Goal: Task Accomplishment & Management: Use online tool/utility

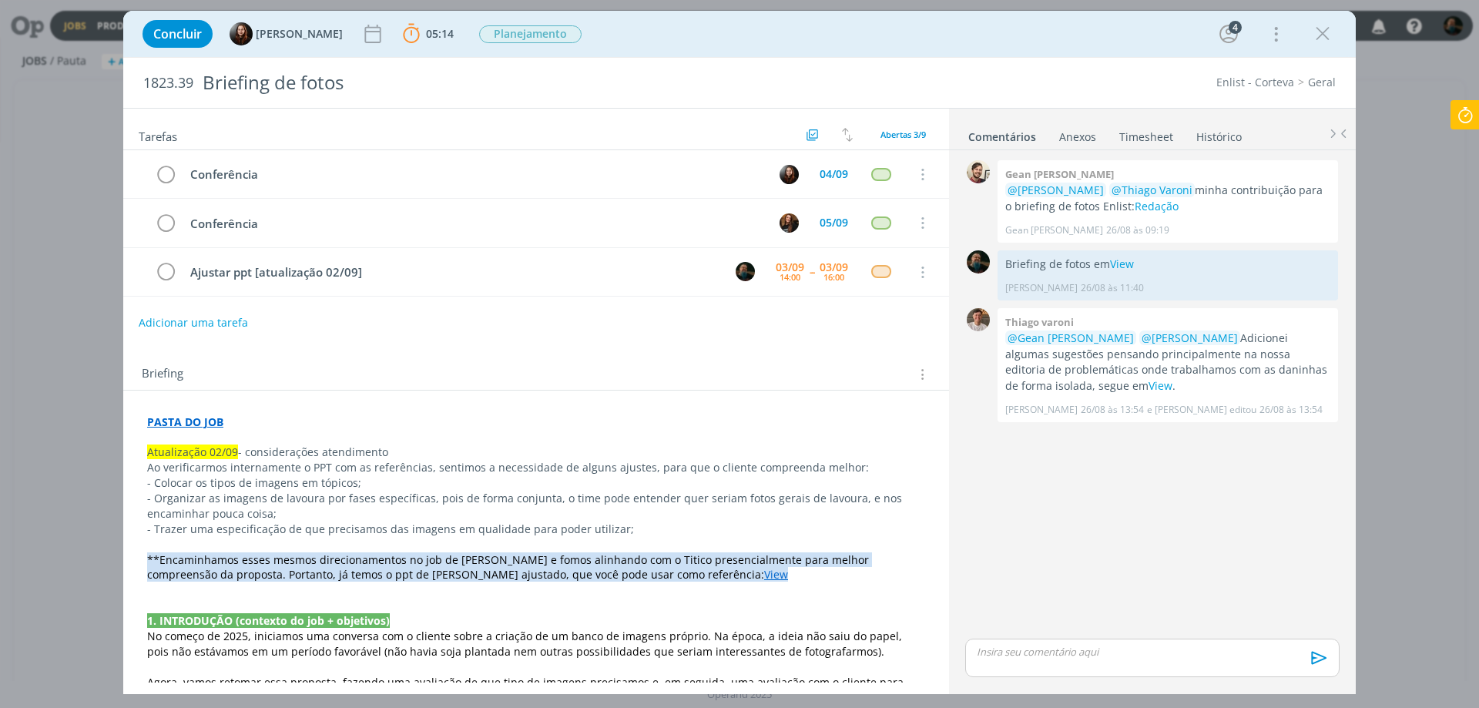
click at [1462, 113] on icon at bounding box center [1466, 115] width 28 height 30
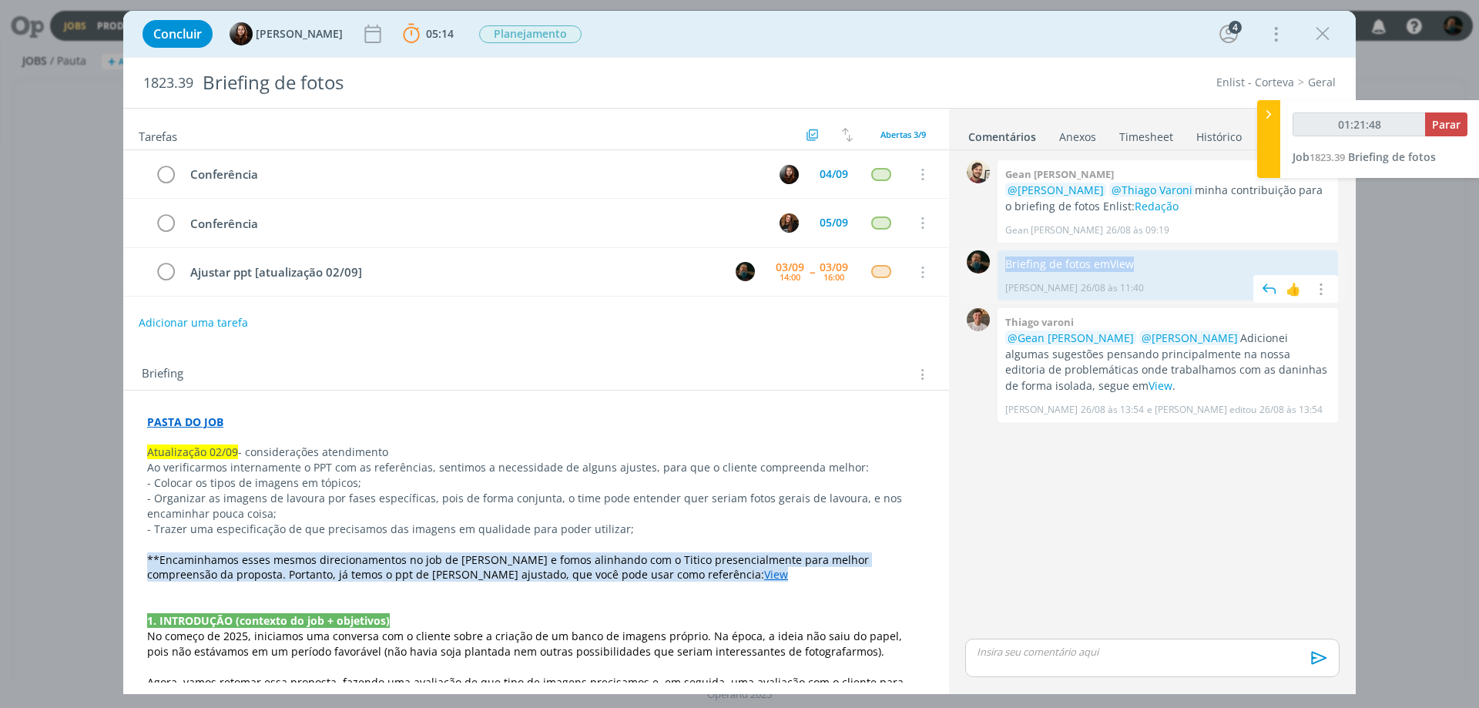
drag, startPoint x: 1143, startPoint y: 266, endPoint x: 1006, endPoint y: 272, distance: 137.3
click at [1006, 272] on p "Briefing de fotos em View" at bounding box center [1168, 264] width 325 height 15
copy p "Briefing de fotos em View"
click at [1049, 653] on p "dialog" at bounding box center [1153, 652] width 350 height 14
click at [1054, 623] on p "Briefing de fotos em View" at bounding box center [1153, 623] width 350 height 14
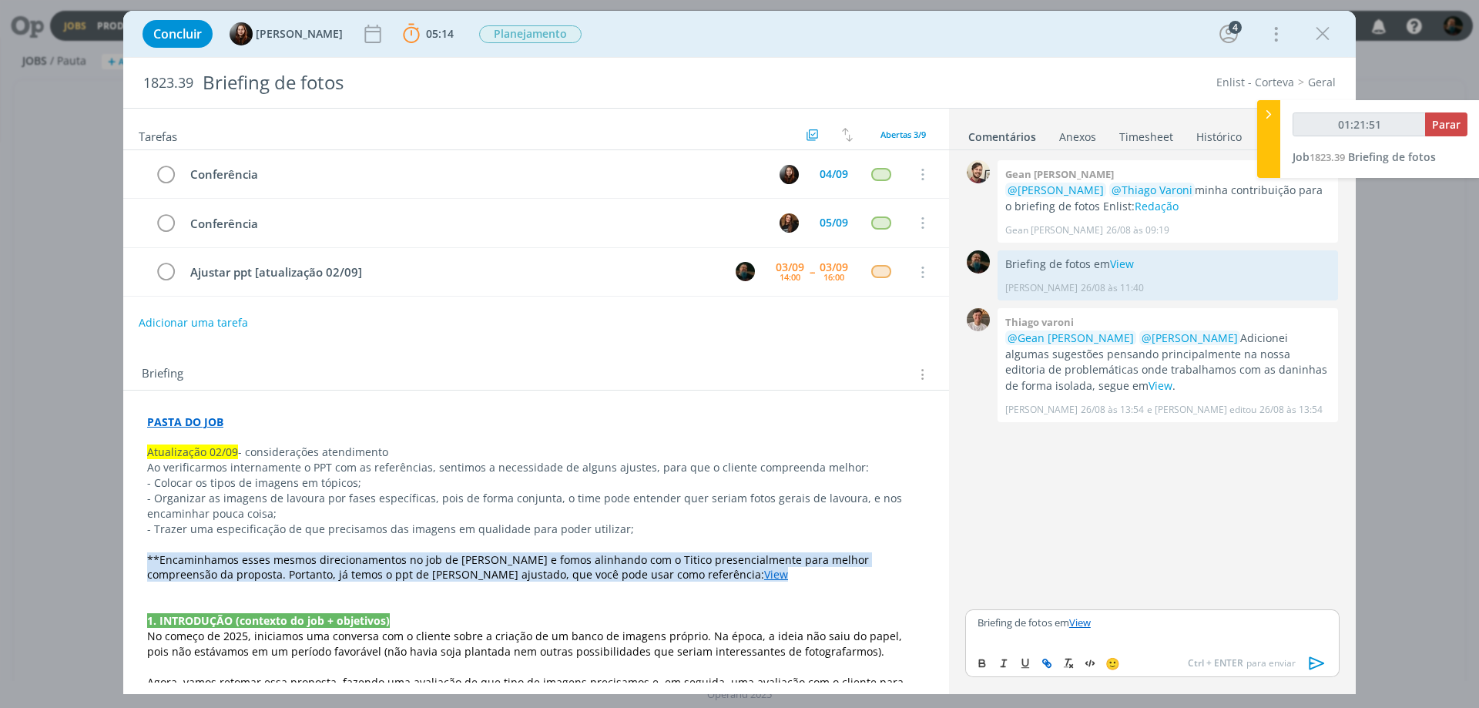
type input "01:21:52"
click at [1310, 664] on icon "dialog" at bounding box center [1317, 662] width 15 height 13
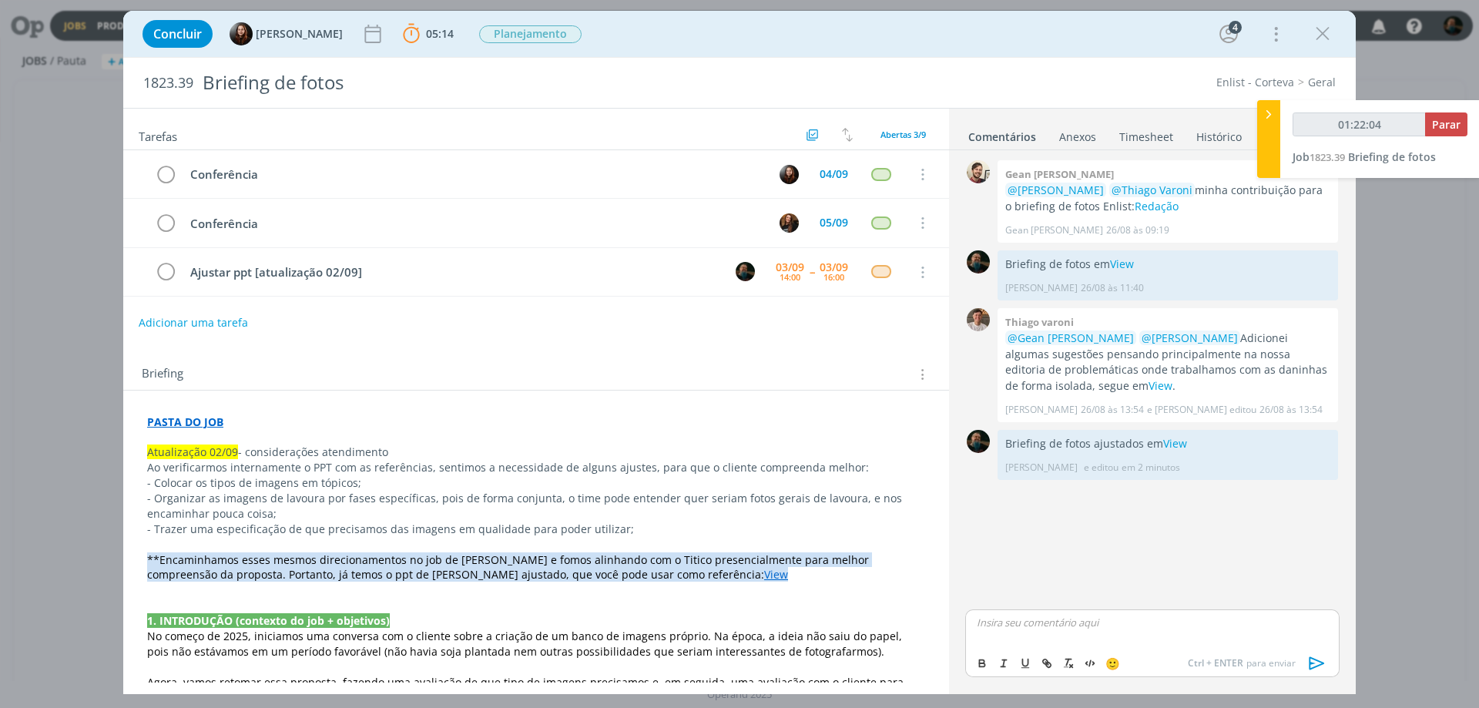
type input "01:22:05"
click at [1448, 126] on span "Parar" at bounding box center [1446, 124] width 29 height 15
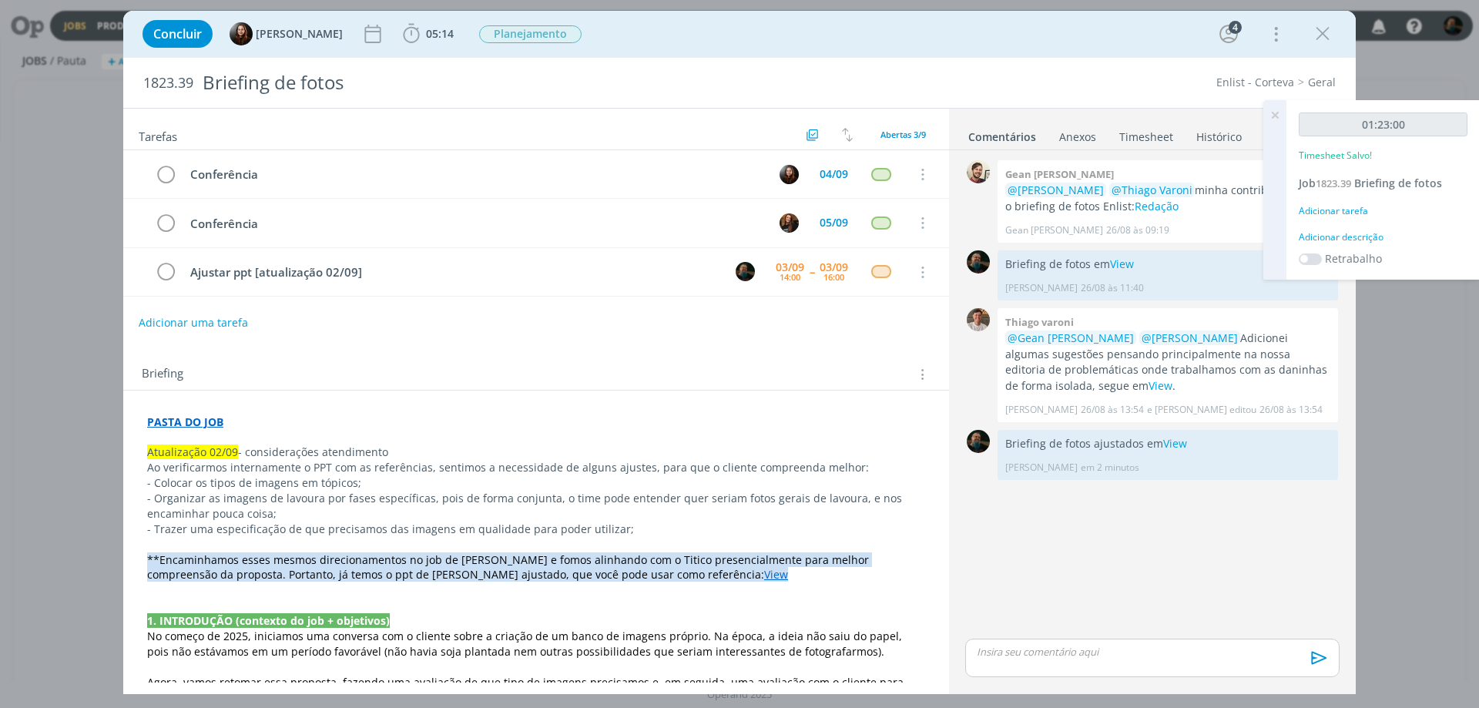
click at [1346, 235] on div "Adicionar descrição" at bounding box center [1383, 237] width 169 height 14
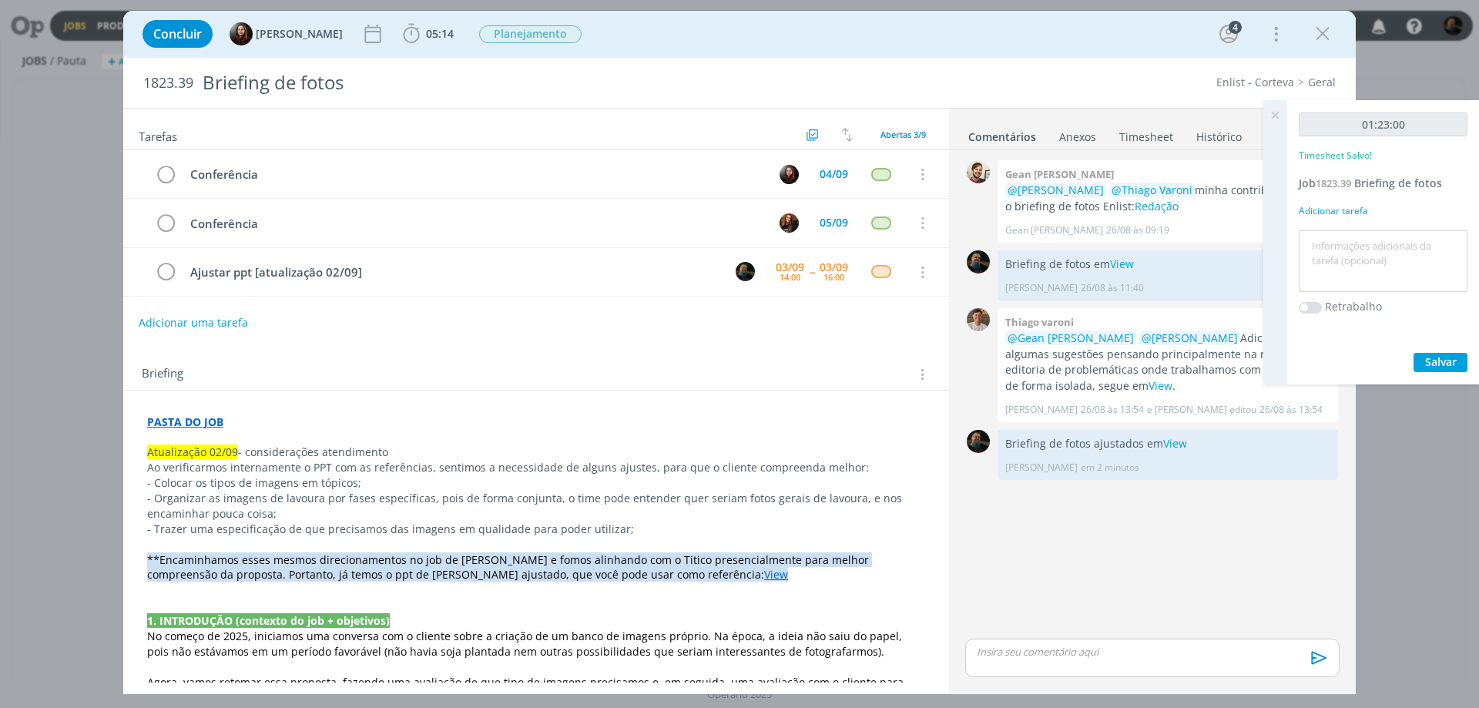
click at [1334, 270] on textarea at bounding box center [1383, 261] width 161 height 55
type textarea "ajustes na apresentação de briefing"
click at [1439, 355] on span "Salvar" at bounding box center [1441, 361] width 32 height 15
click at [1275, 115] on icon at bounding box center [1275, 115] width 28 height 30
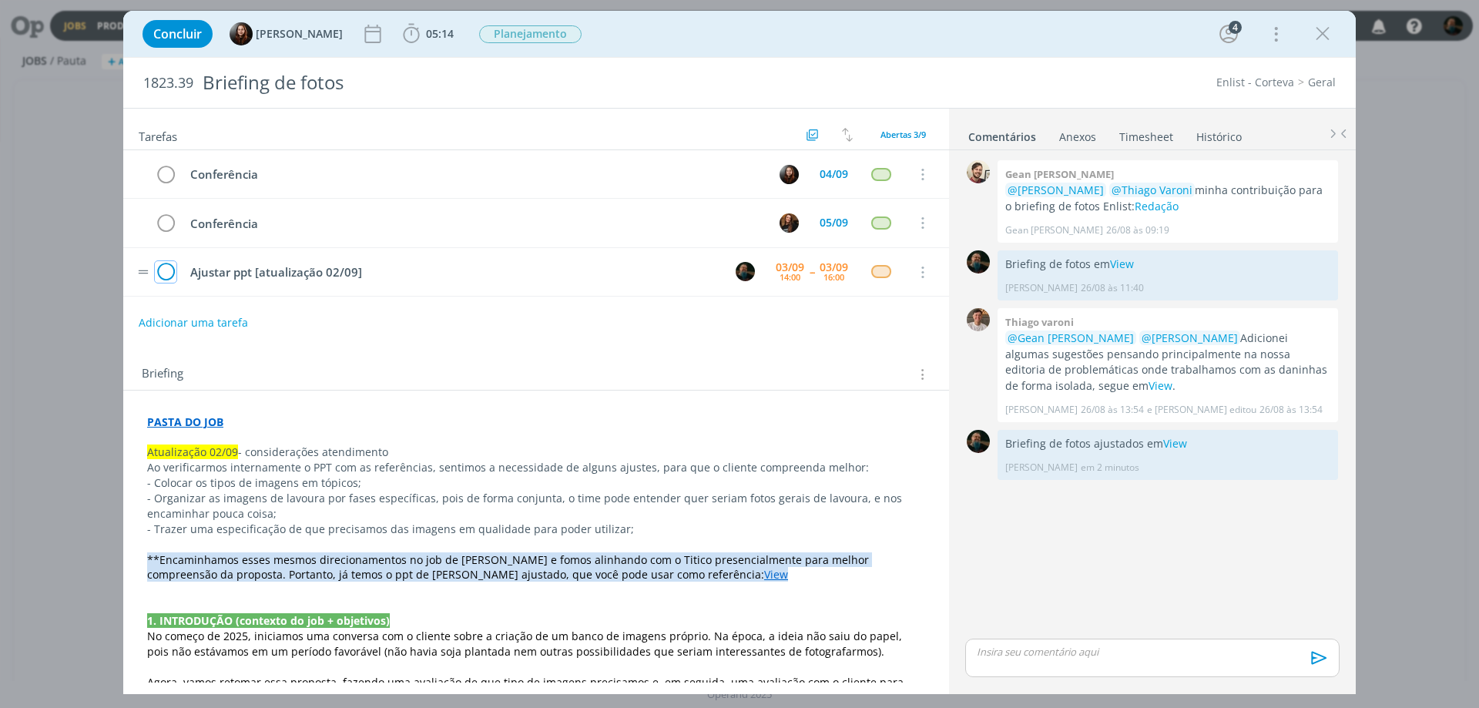
click at [166, 274] on icon "dialog" at bounding box center [166, 272] width 22 height 23
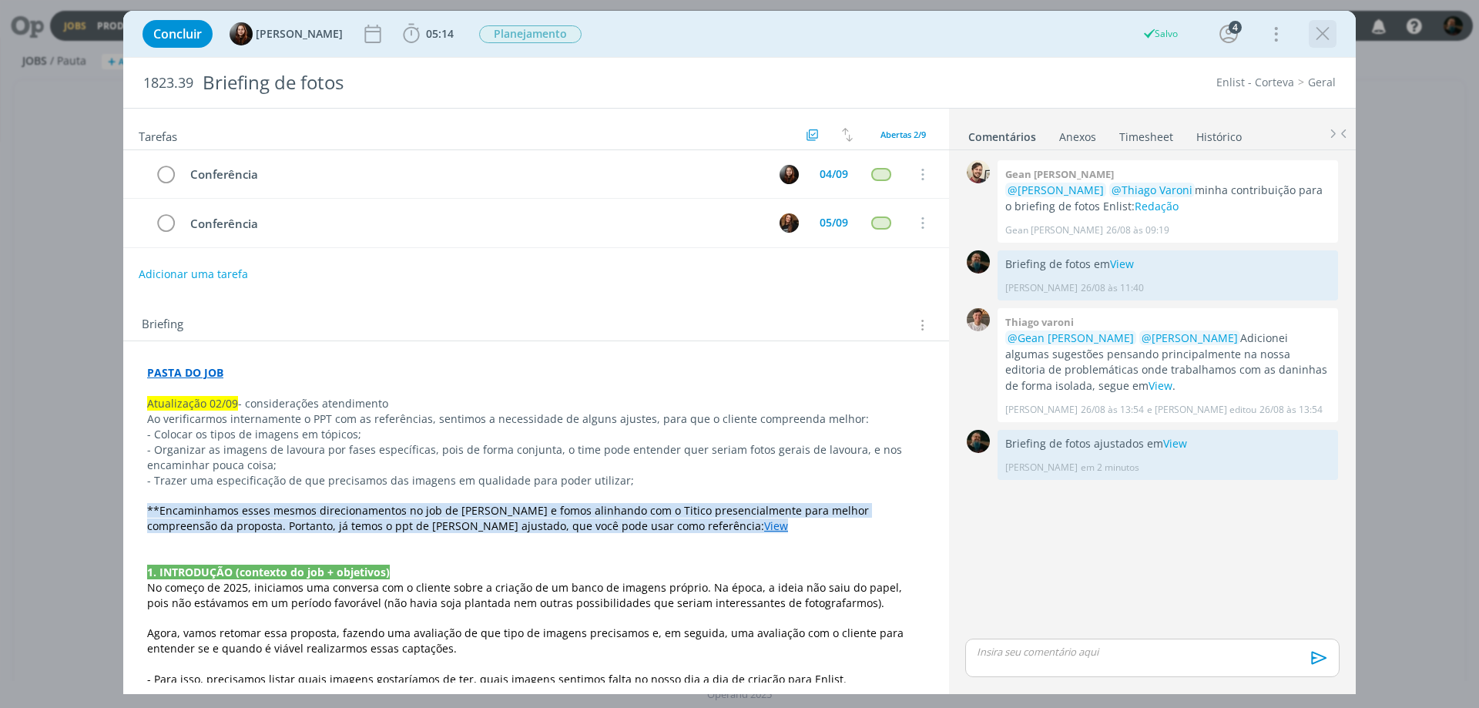
click at [1320, 37] on icon "dialog" at bounding box center [1322, 33] width 23 height 23
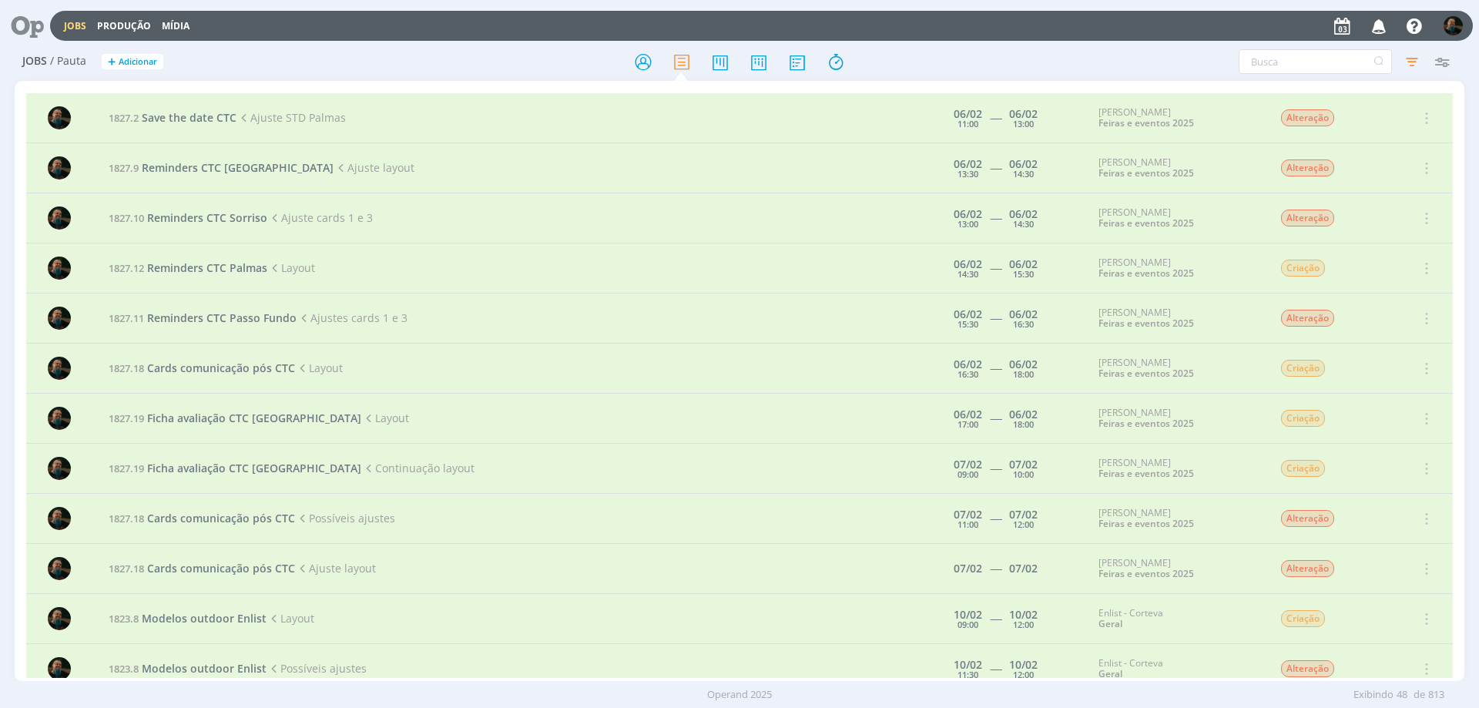
click at [25, 25] on icon at bounding box center [22, 26] width 32 height 30
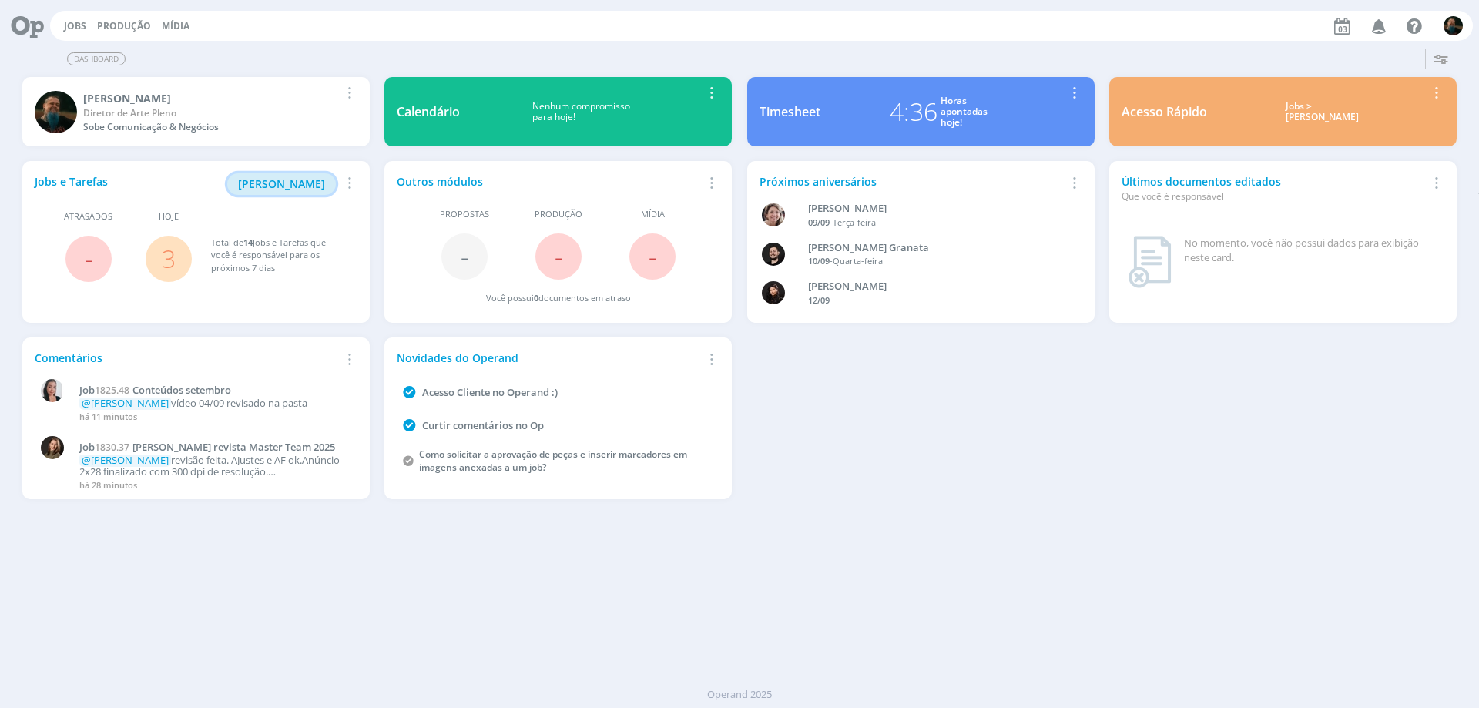
click at [292, 184] on span "[PERSON_NAME]" at bounding box center [281, 183] width 87 height 15
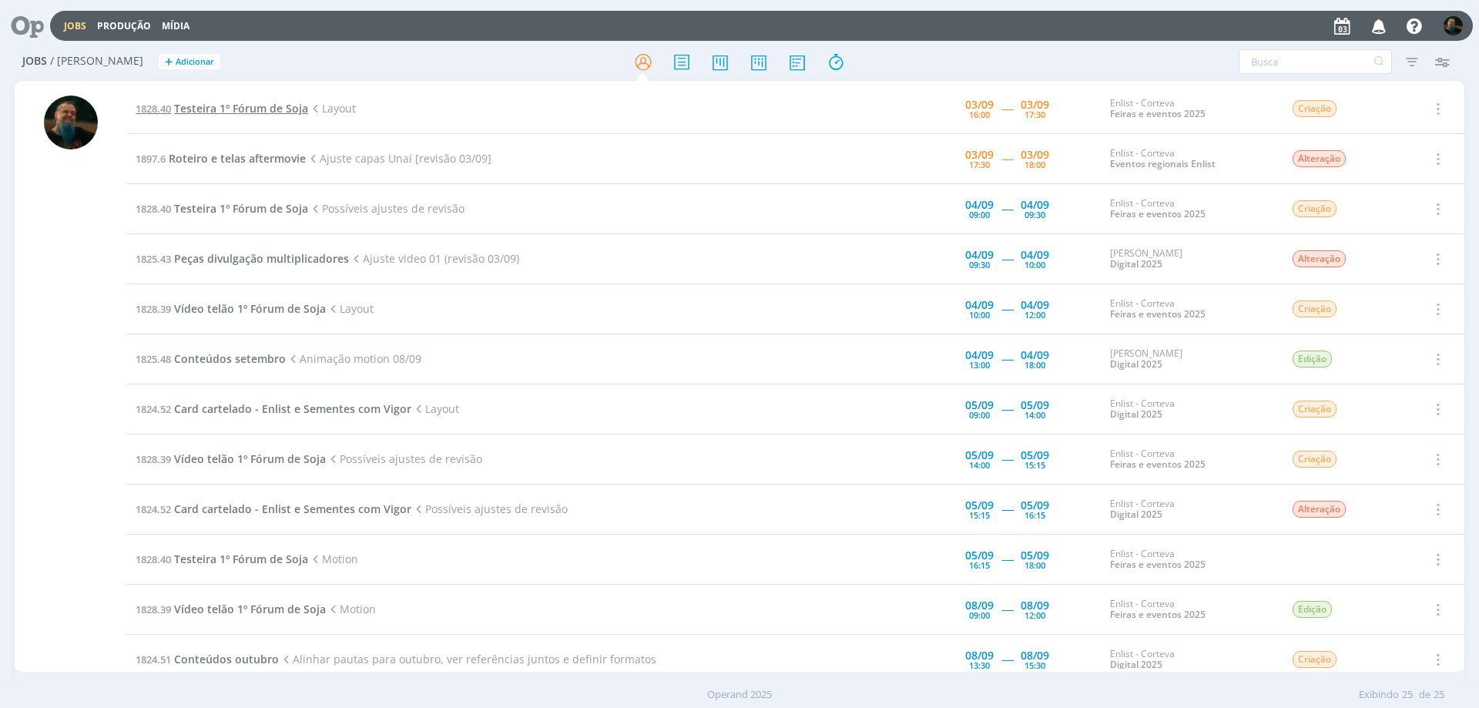
click at [277, 110] on span "Testeira 1º Fórum de Soja" at bounding box center [241, 108] width 134 height 15
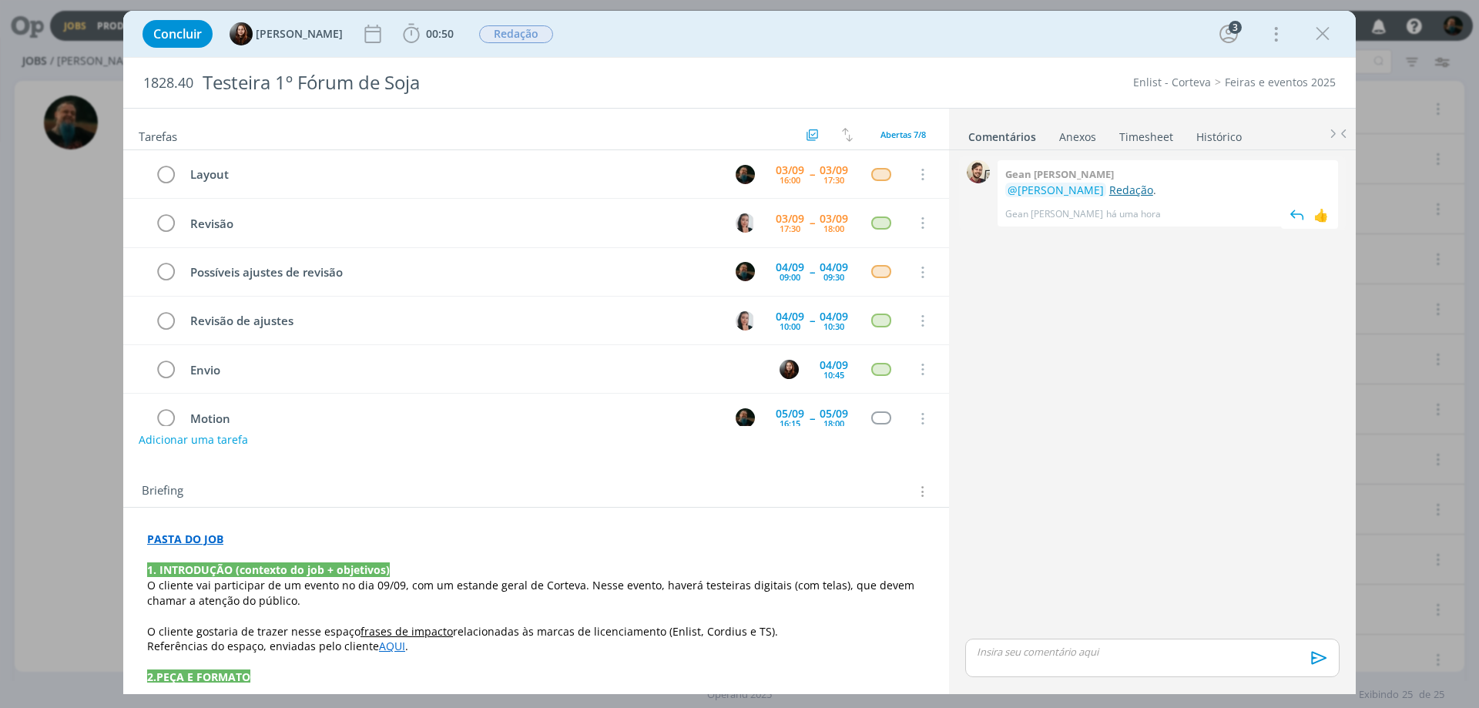
click at [1128, 194] on link "Redação" at bounding box center [1132, 190] width 44 height 15
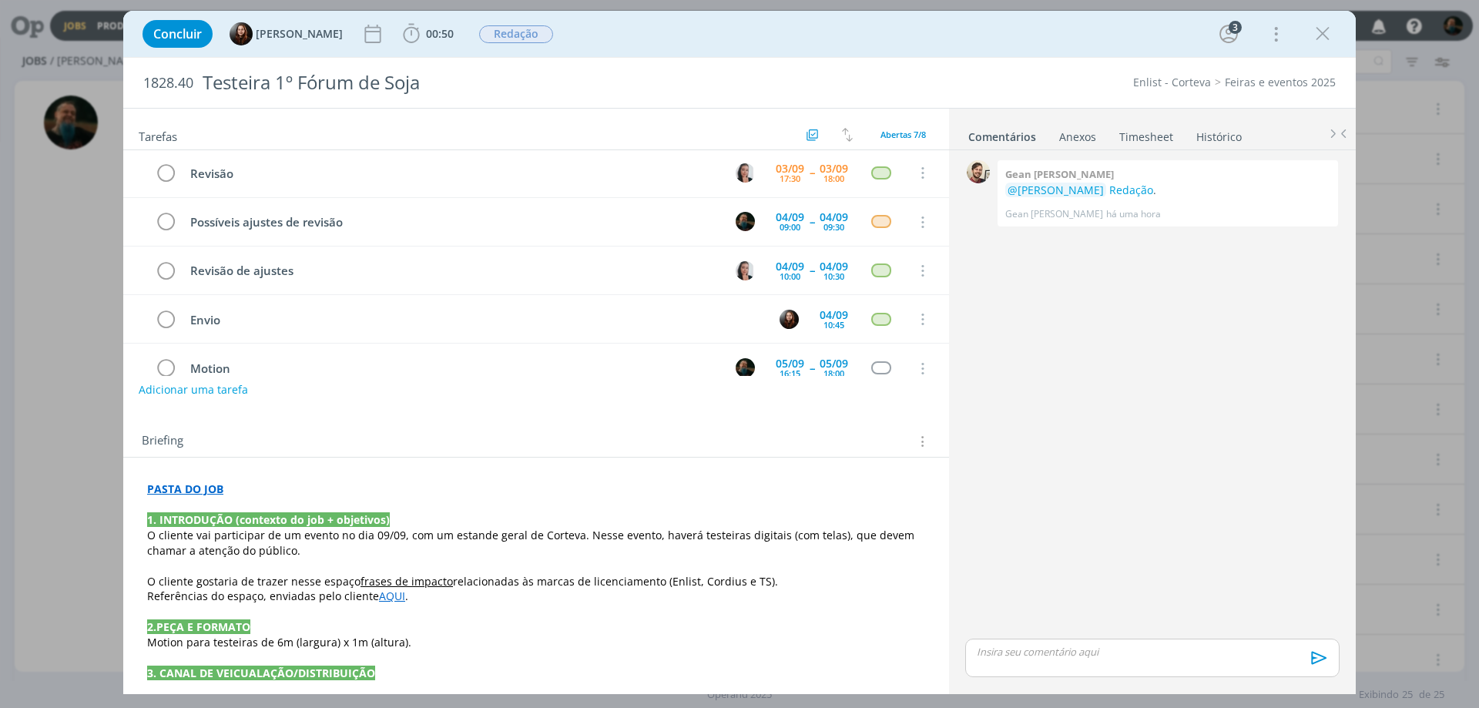
scroll to position [77, 0]
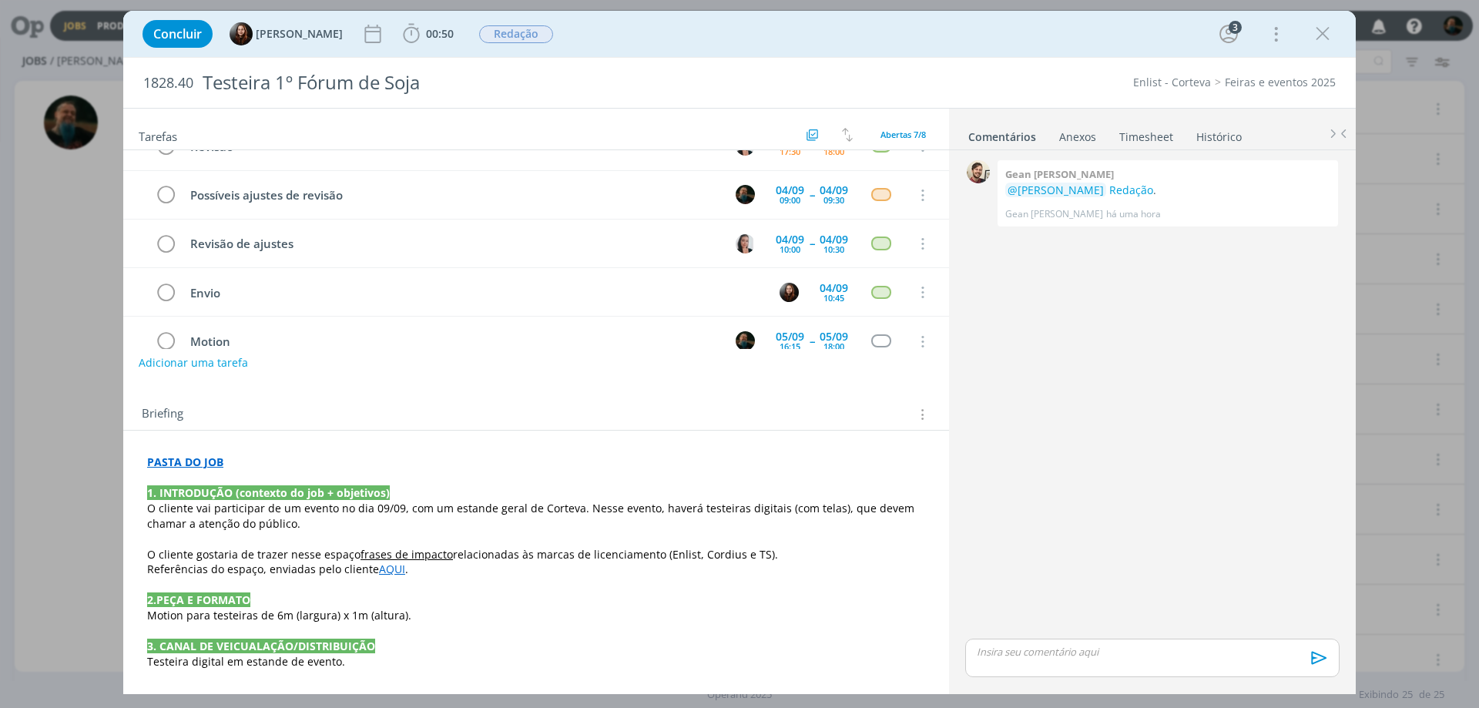
click at [384, 568] on link "AQUI" at bounding box center [392, 569] width 26 height 15
click at [387, 595] on link "[URL][DOMAIN_NAME]" at bounding box center [340, 599] width 116 height 20
click at [803, 558] on p "O cliente gostaria de trazer nesse espaço frases de impacto relacionadas às mar…" at bounding box center [536, 555] width 777 height 15
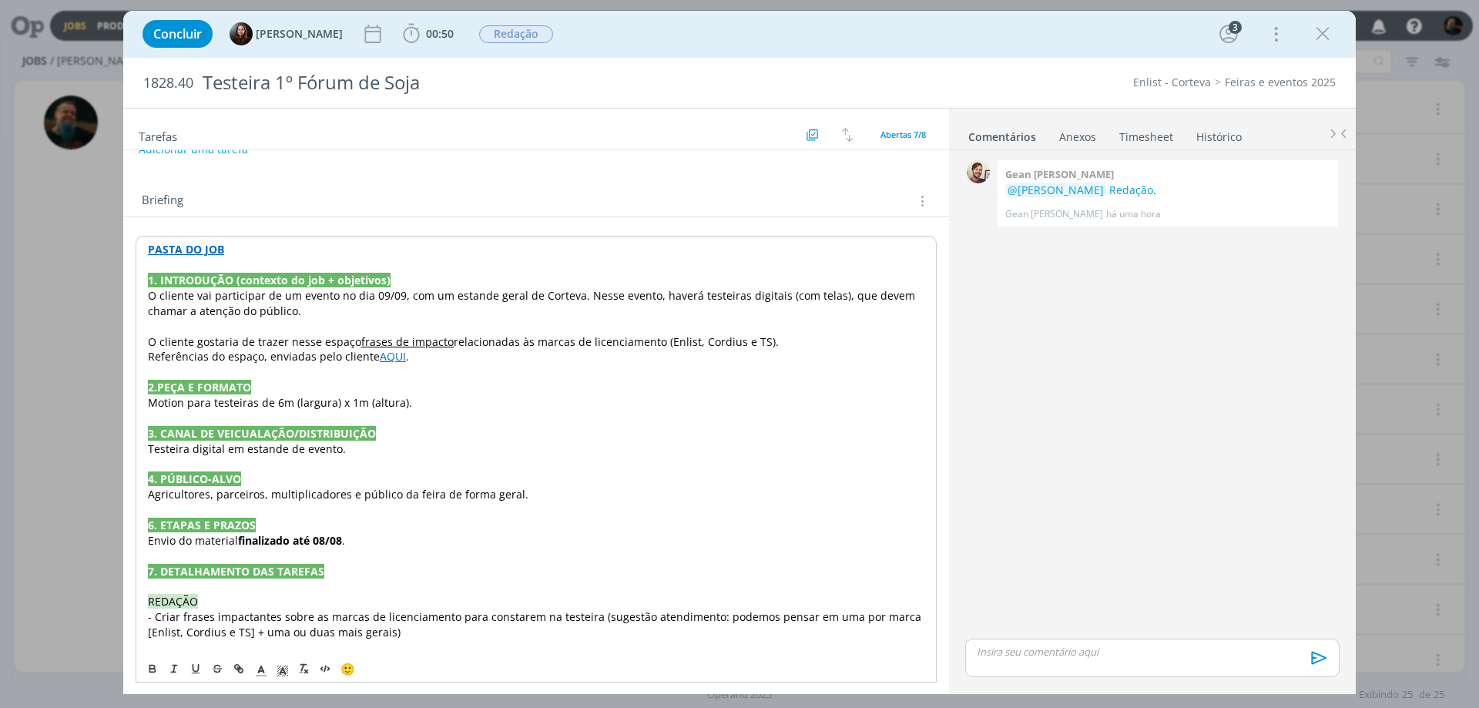
scroll to position [0, 0]
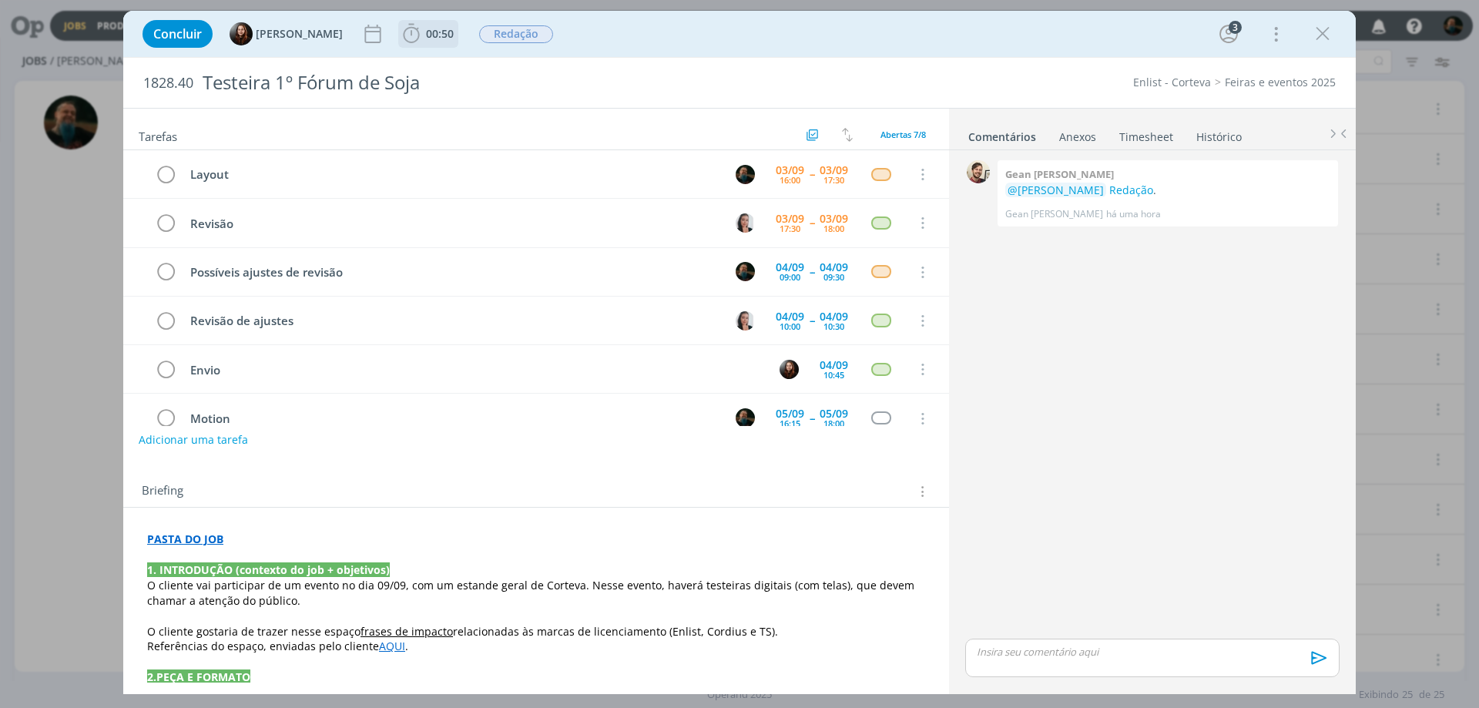
click at [416, 29] on icon "dialog" at bounding box center [411, 33] width 23 height 23
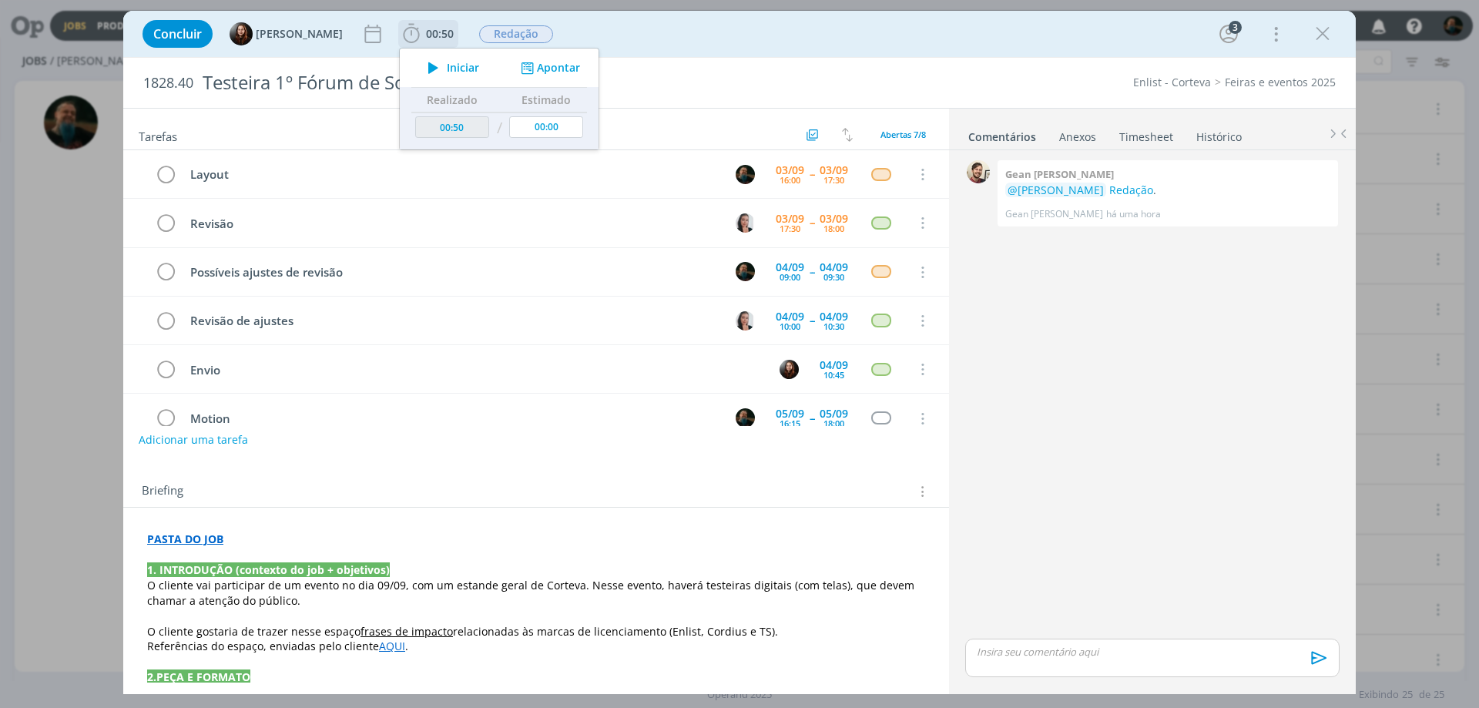
click at [463, 65] on span "Iniciar" at bounding box center [463, 67] width 32 height 11
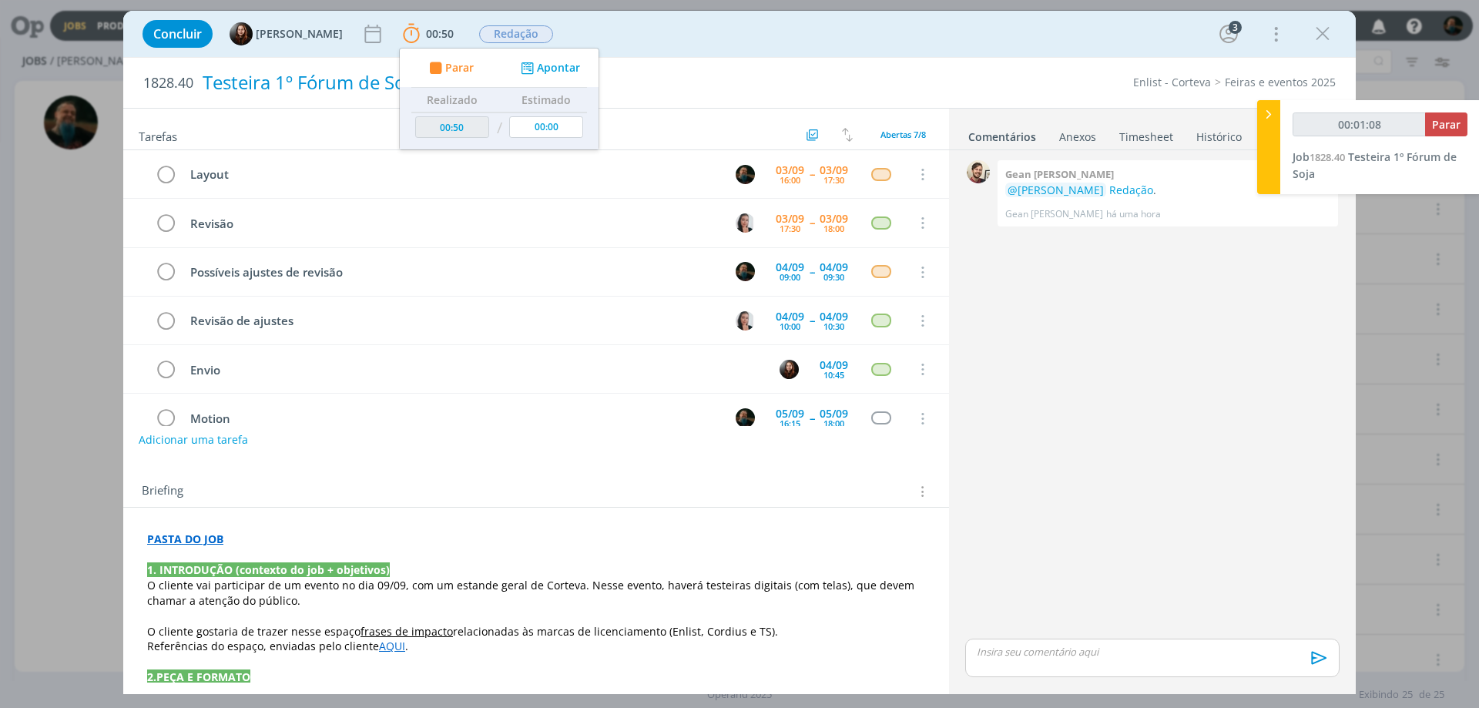
type input "00:01:09"
click at [526, 635] on span "relacionadas às marcas de licenciamento (Enlist, Cordius e TS)." at bounding box center [615, 631] width 325 height 15
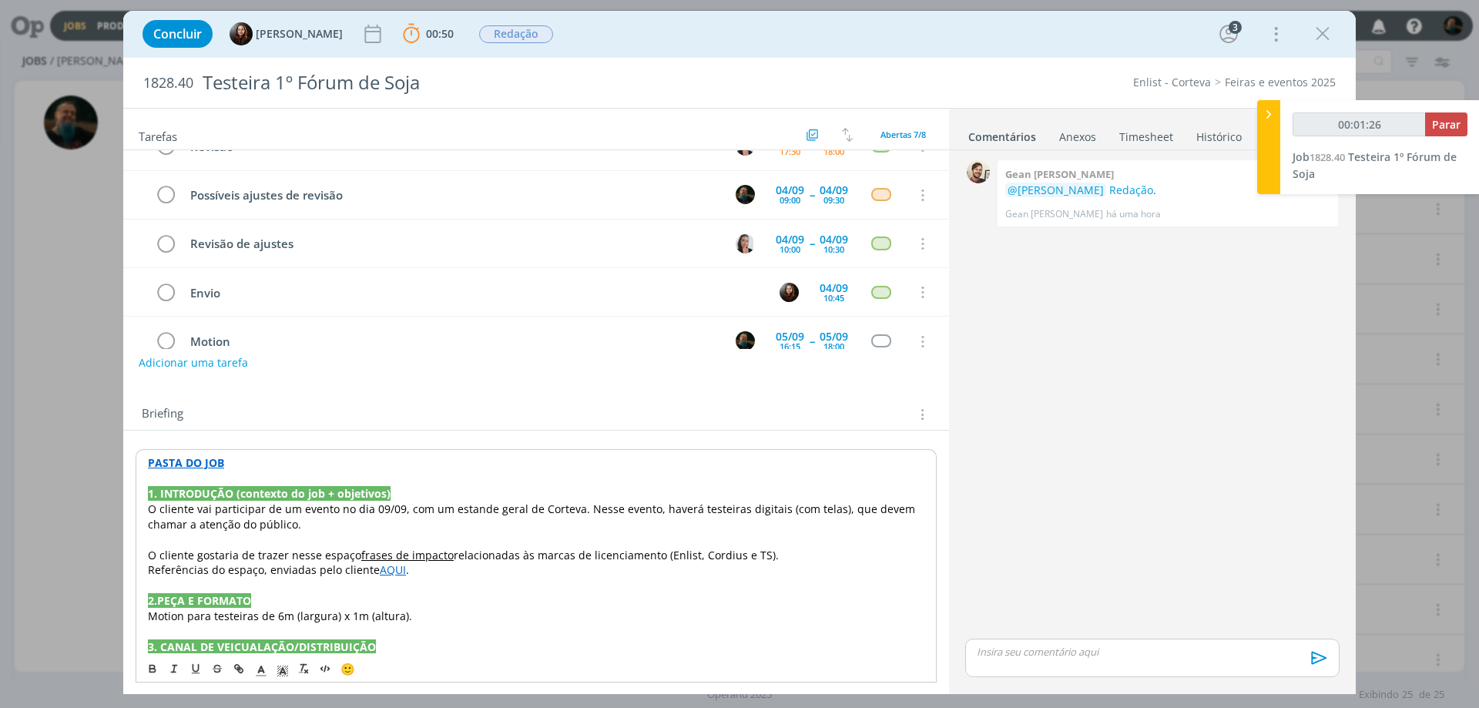
scroll to position [154, 0]
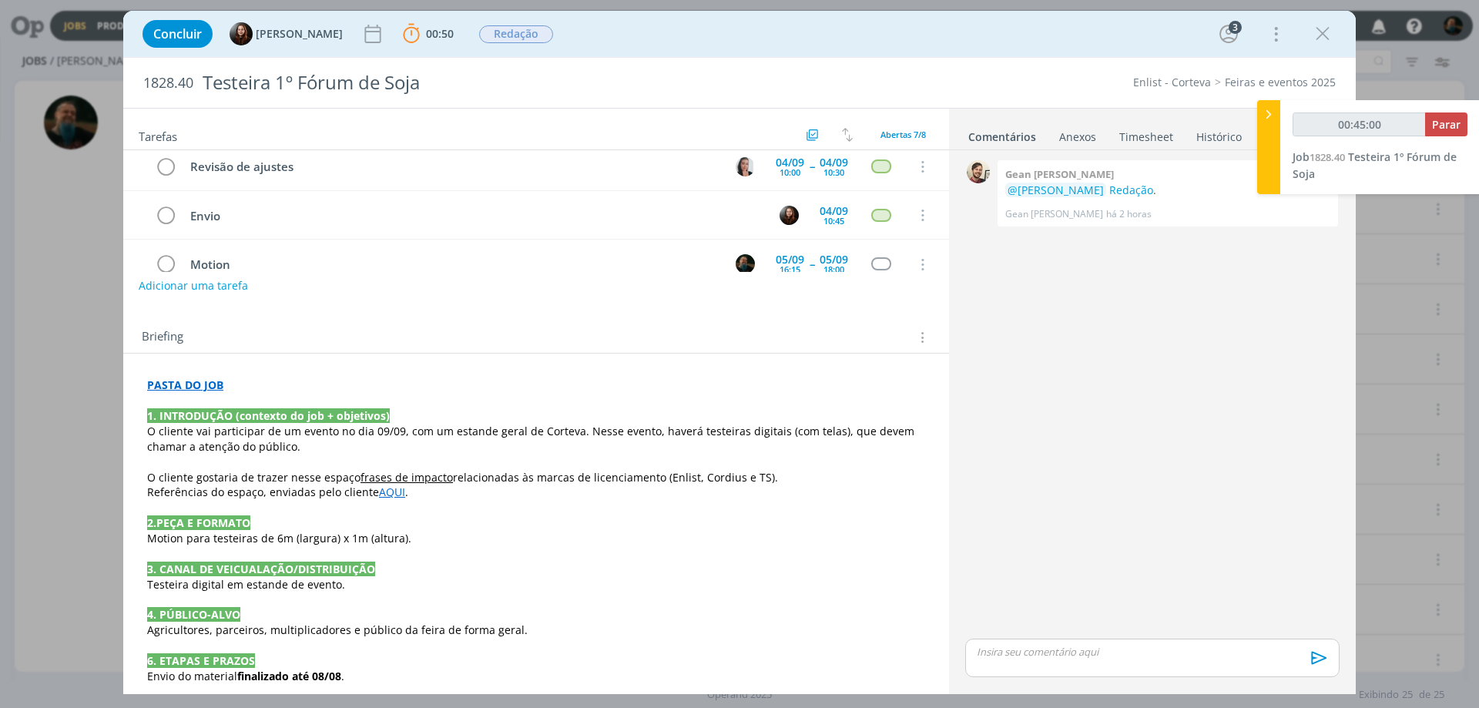
type input "00:46:00"
